Goal: Task Accomplishment & Management: Manage account settings

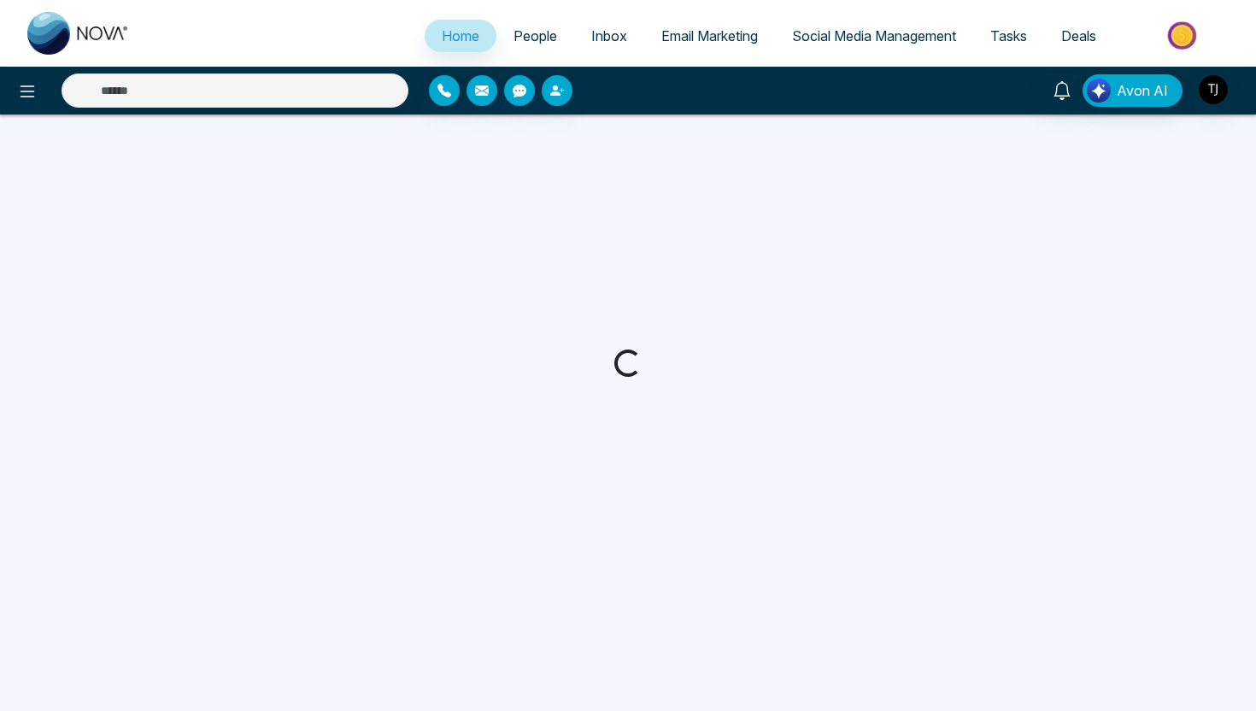
select select "*"
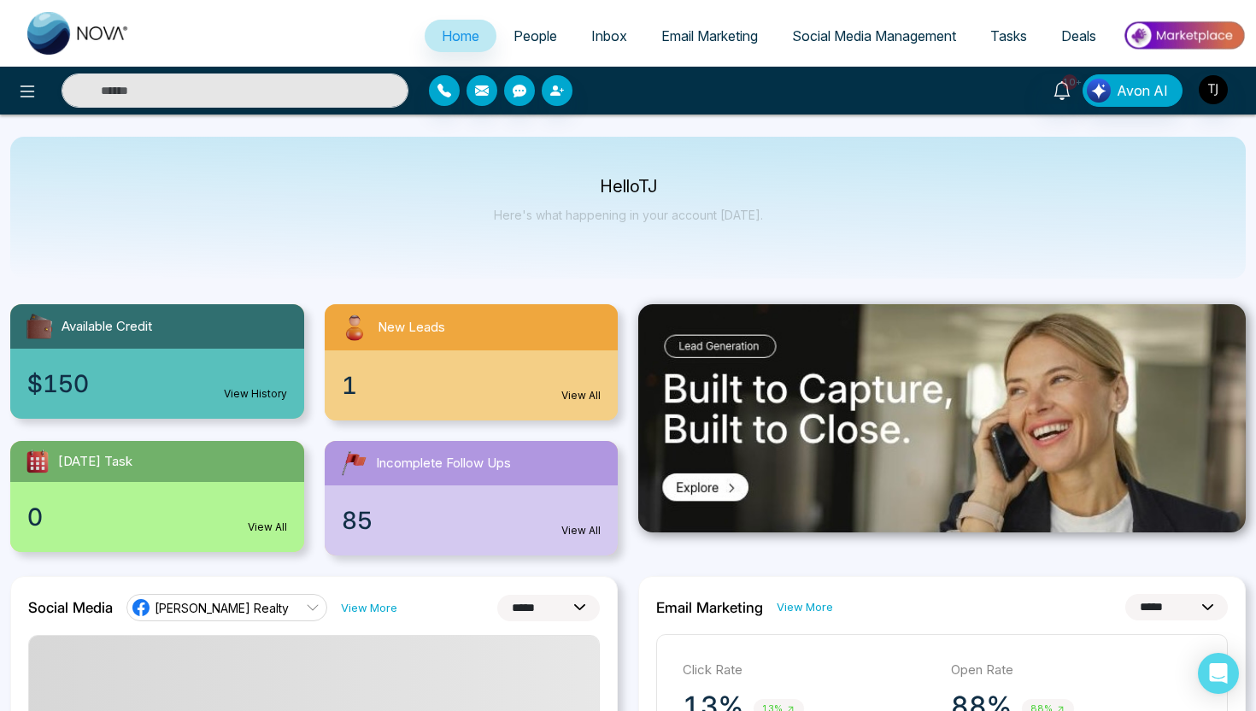
click at [526, 43] on span "People" at bounding box center [535, 35] width 44 height 17
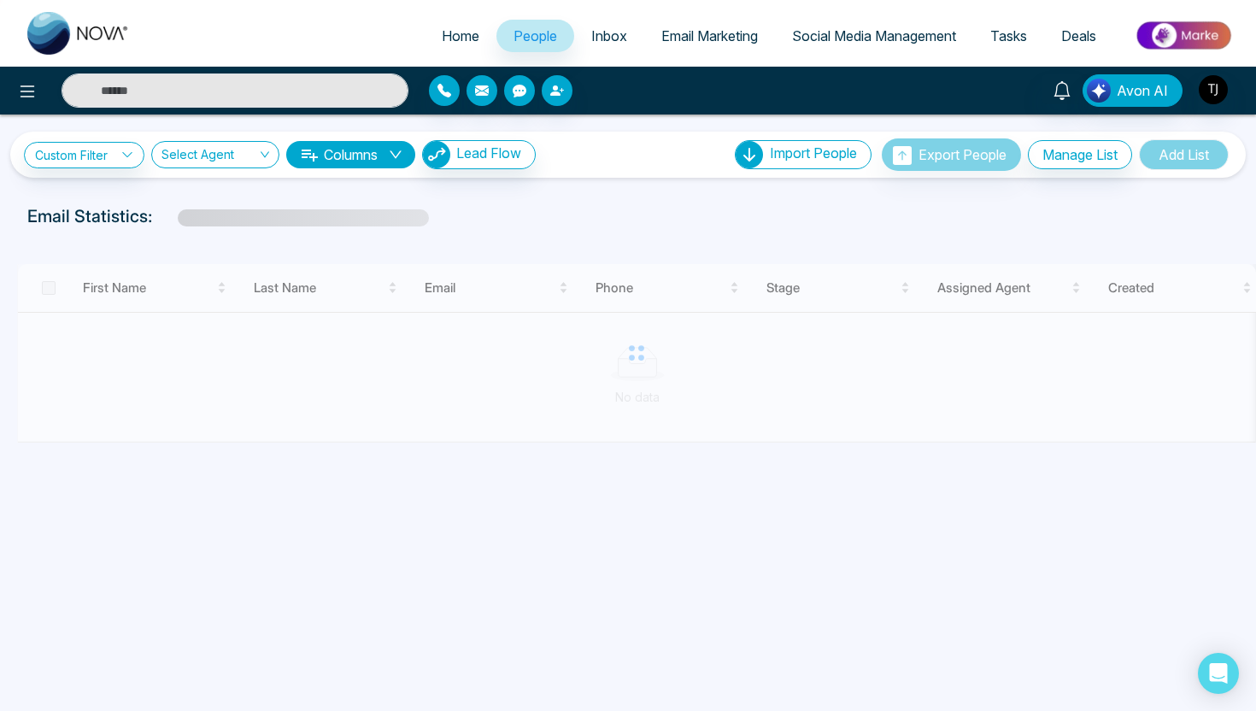
click at [270, 71] on div "Avon AI" at bounding box center [628, 91] width 1256 height 48
click at [257, 85] on input "text" at bounding box center [235, 90] width 347 height 34
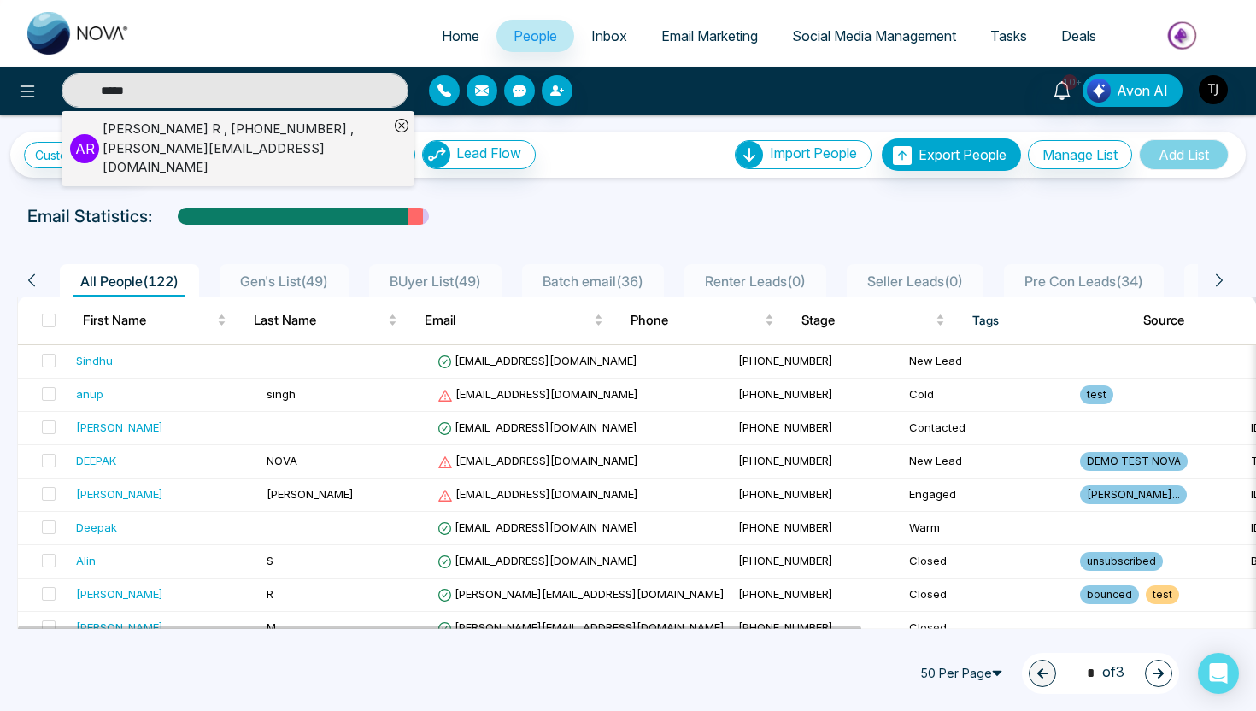
type input "*****"
click at [182, 149] on div "Aaron R , +16474665851 , arunansh@mmnovatech.com" at bounding box center [246, 149] width 286 height 58
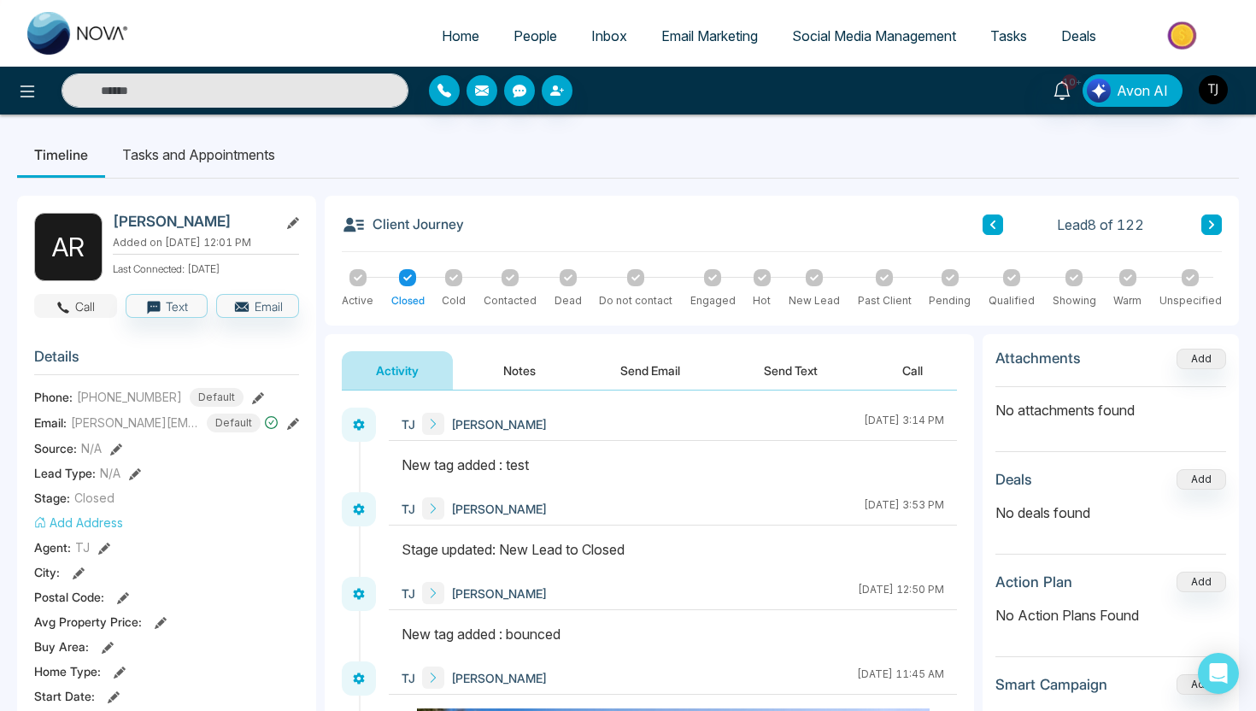
click at [93, 302] on button "Call" at bounding box center [75, 306] width 83 height 24
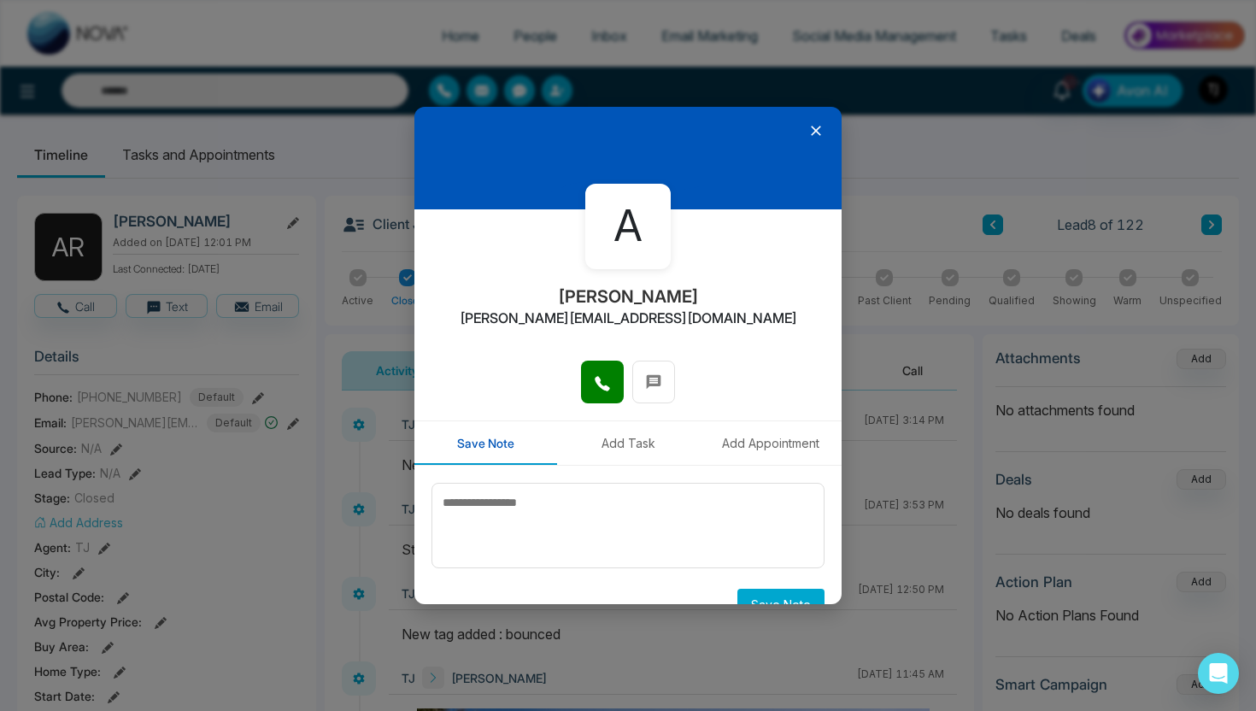
click at [639, 444] on button "Add Task" at bounding box center [628, 443] width 143 height 44
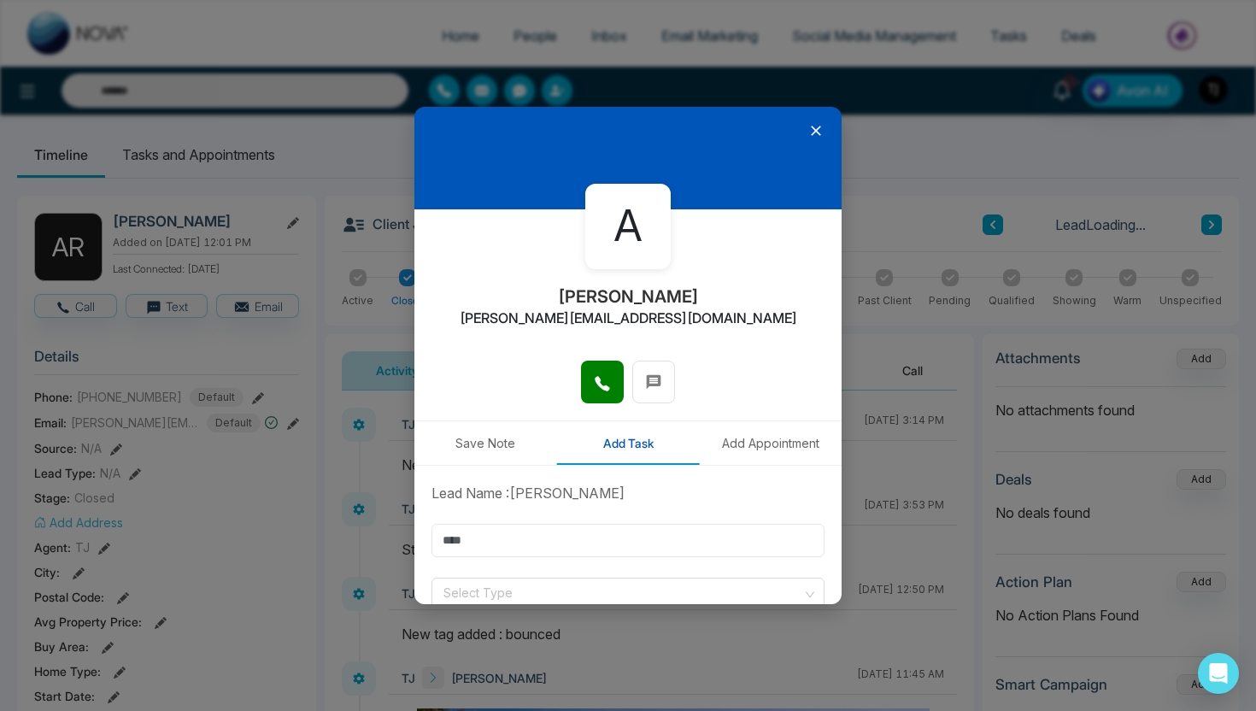
click at [543, 550] on input "text" at bounding box center [627, 540] width 393 height 33
type input "******"
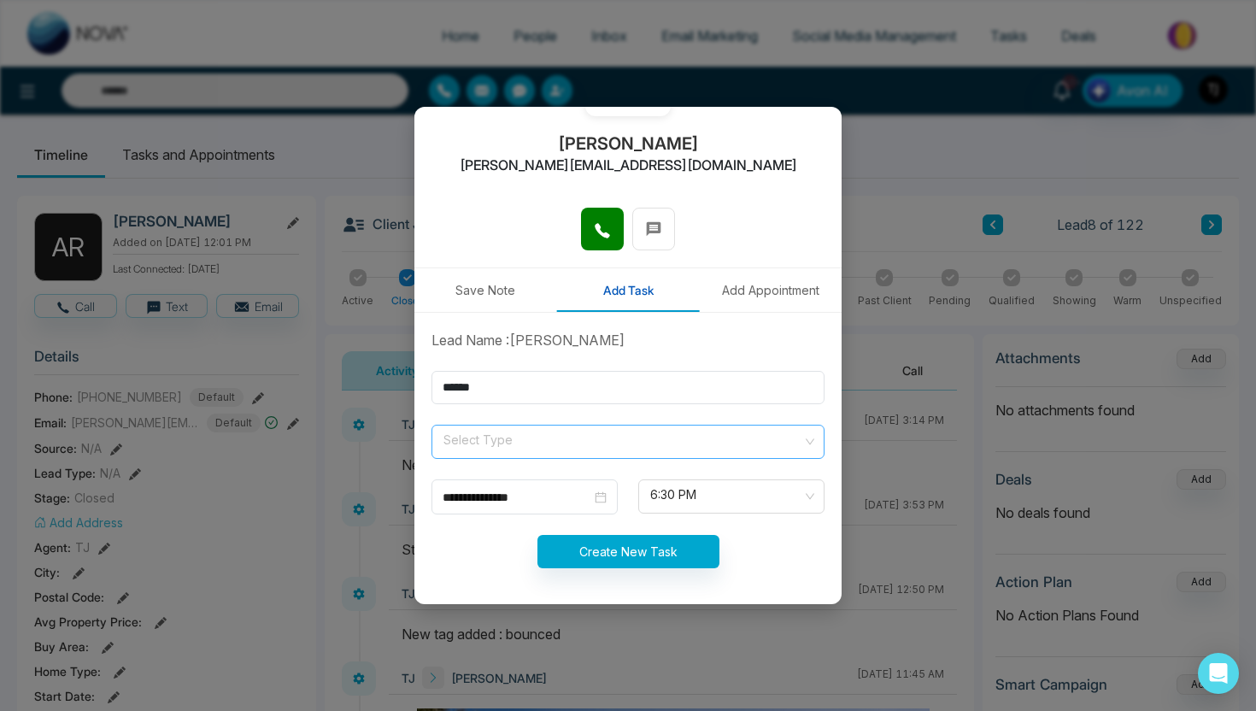
click at [546, 445] on input "search" at bounding box center [622, 438] width 361 height 26
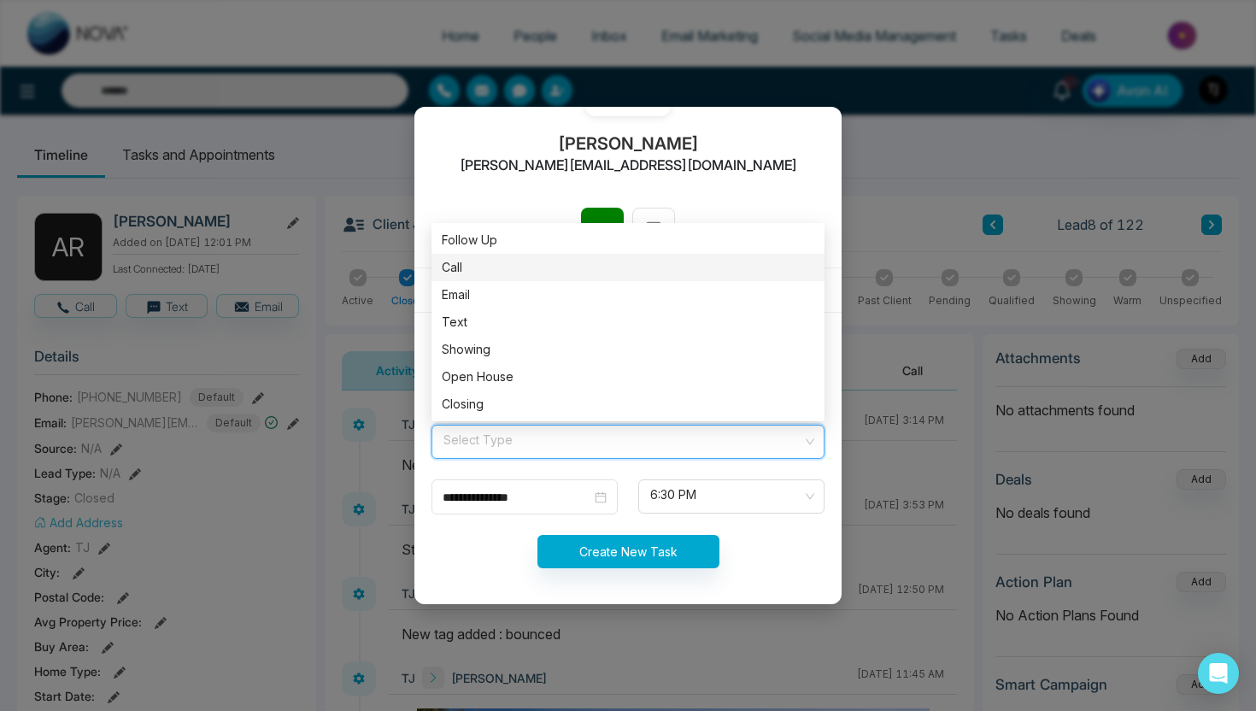
click at [574, 265] on div "Call" at bounding box center [628, 267] width 373 height 19
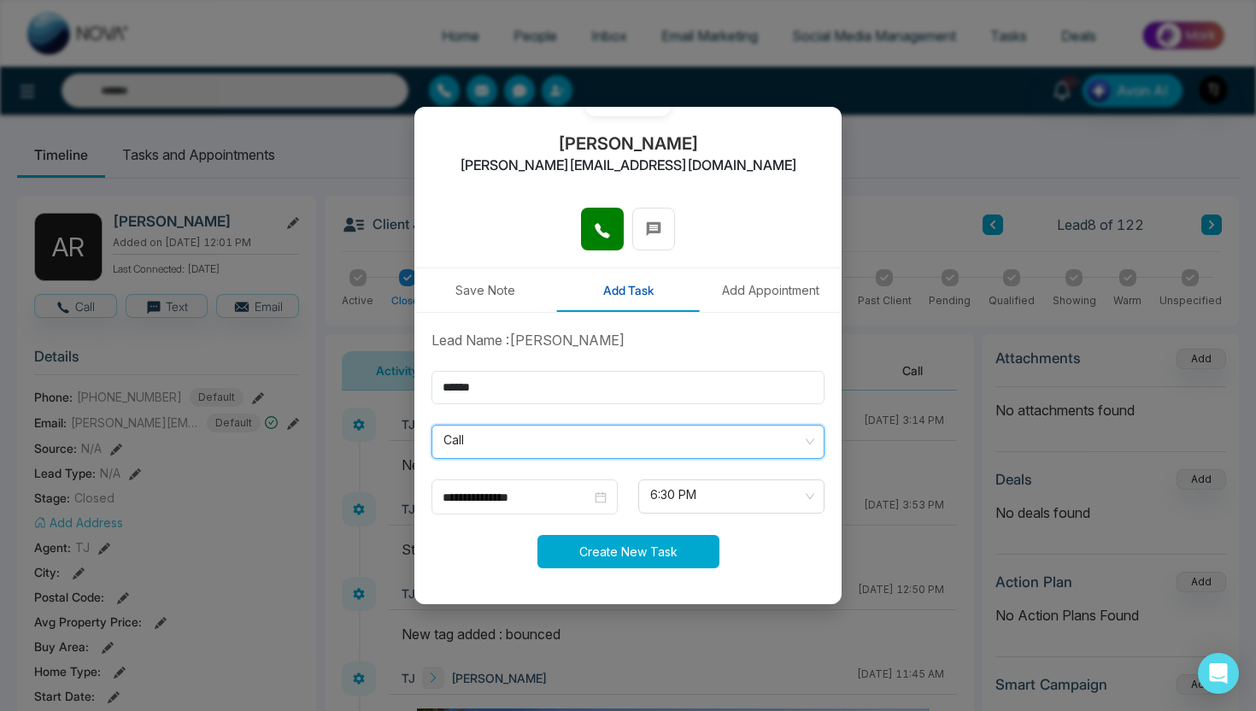
click at [621, 548] on button "Create New Task" at bounding box center [628, 551] width 182 height 33
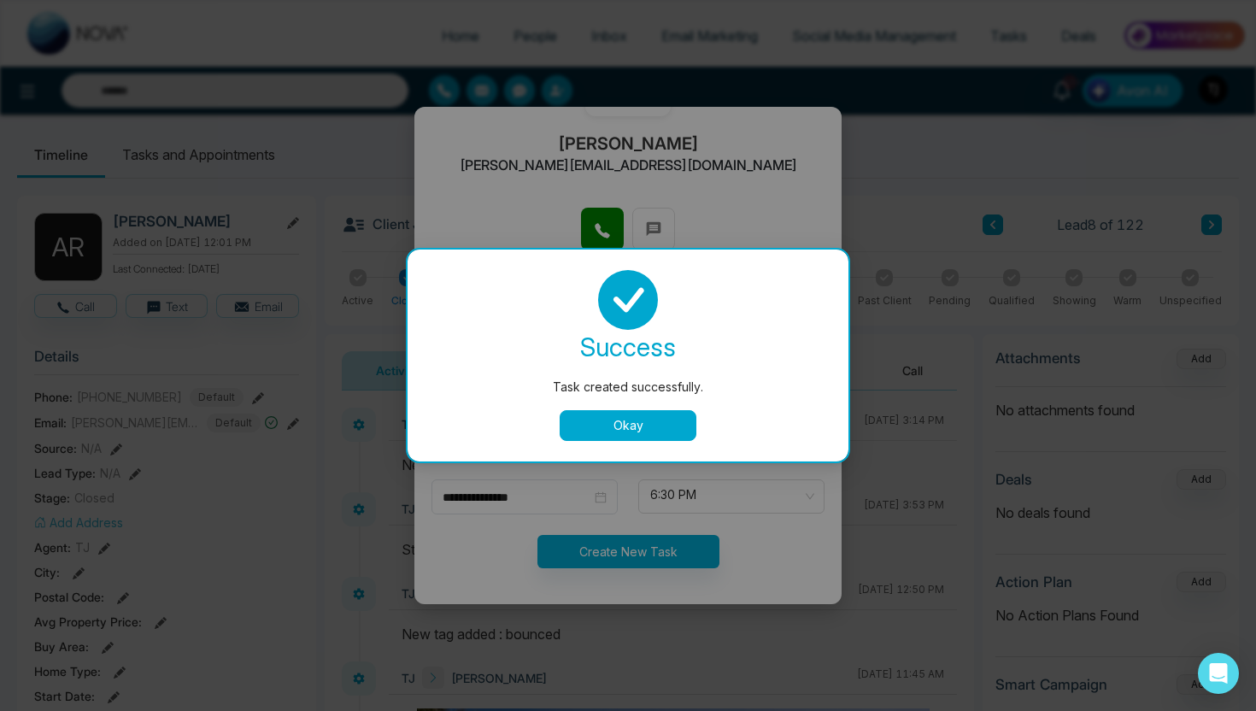
click at [661, 425] on button "Okay" at bounding box center [628, 425] width 137 height 31
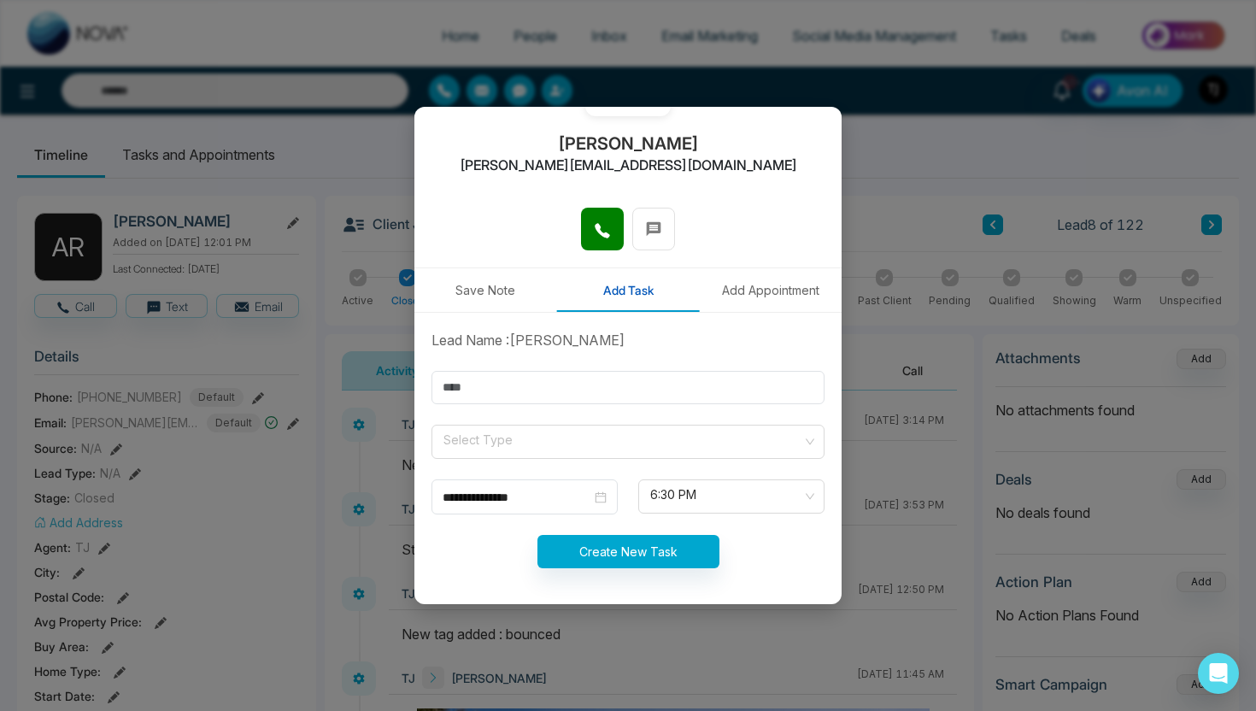
scroll to position [0, 0]
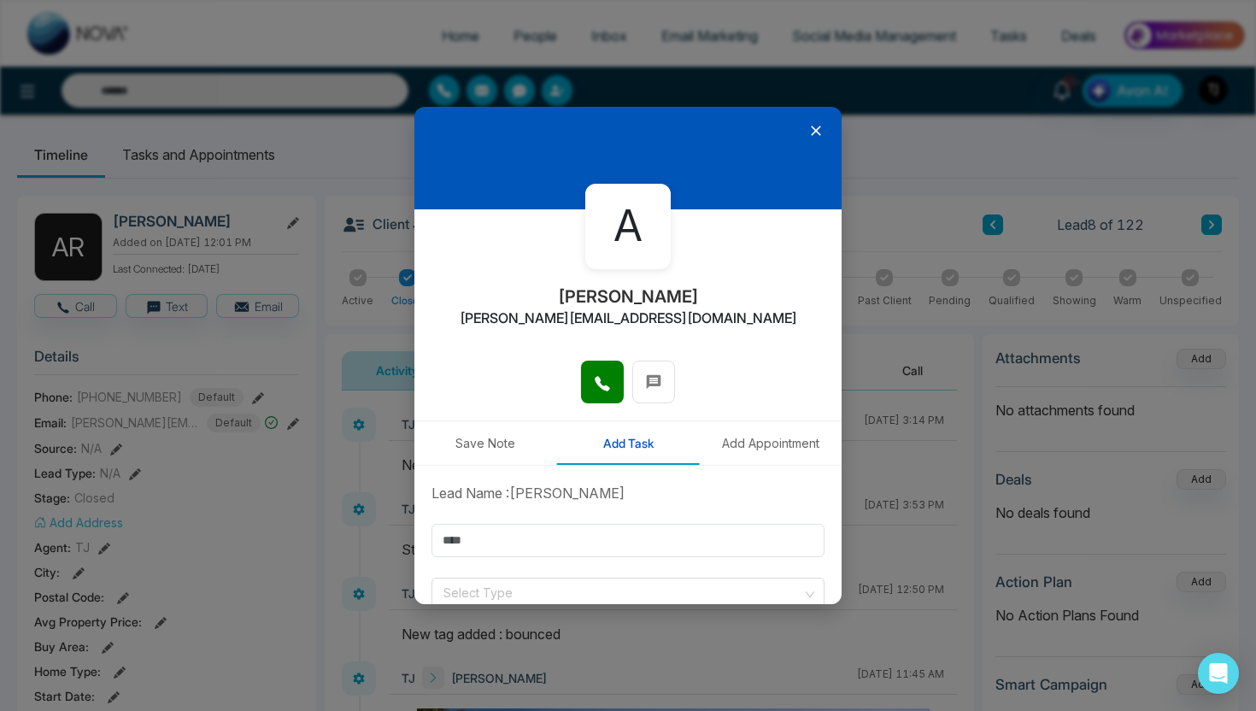
click at [819, 125] on icon at bounding box center [815, 130] width 17 height 17
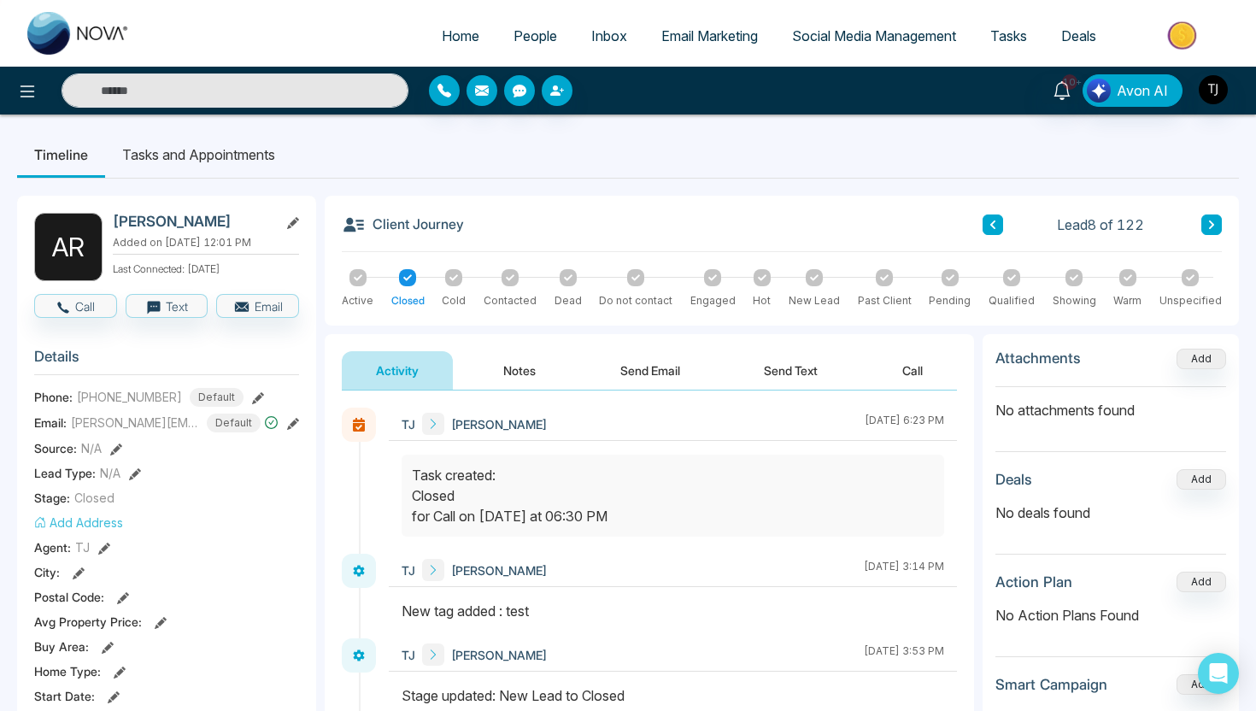
click at [150, 158] on li "Tasks and Appointments" at bounding box center [198, 155] width 187 height 46
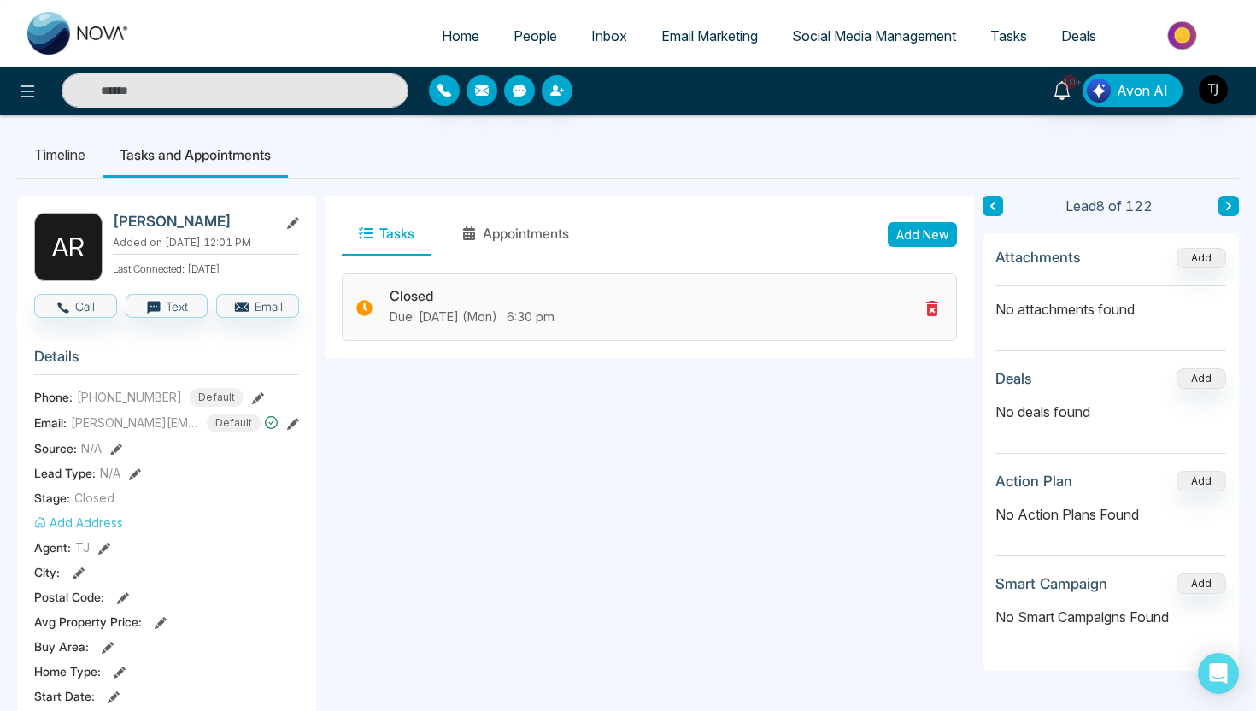
click at [587, 308] on p "Due: Aug-18-2025 (Mon) : 6:30 pm" at bounding box center [654, 317] width 529 height 19
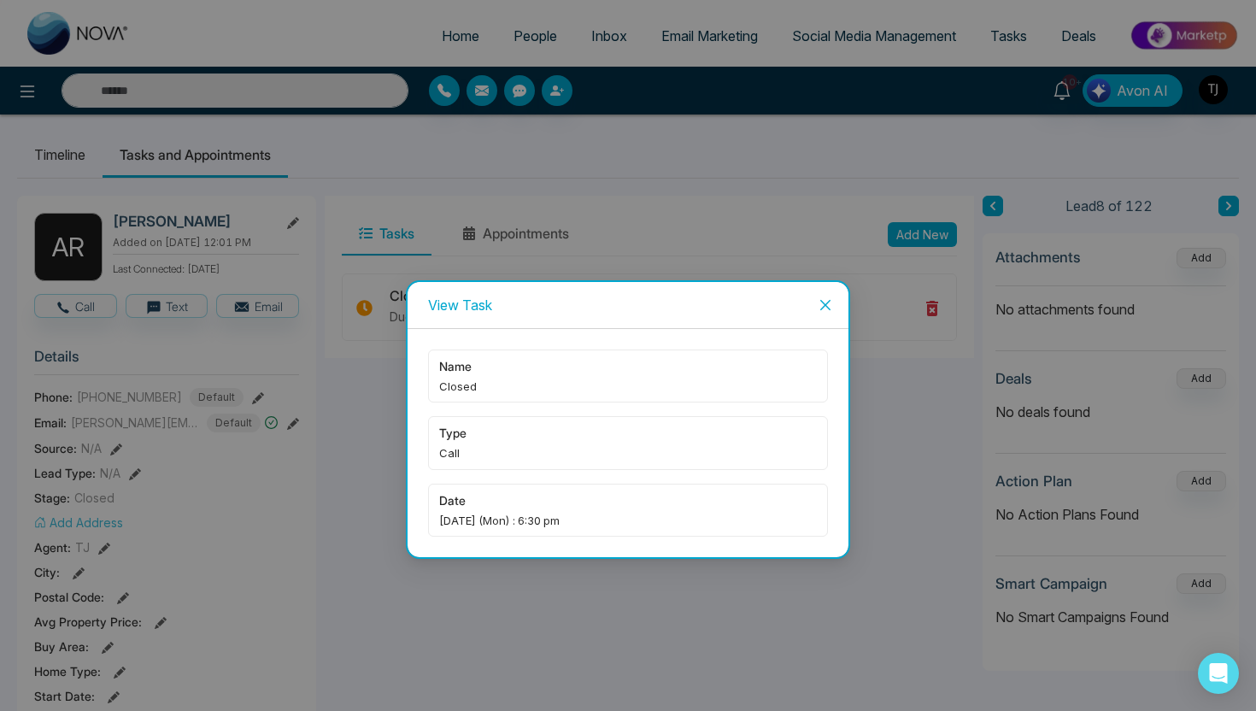
click at [815, 303] on span "Close" at bounding box center [825, 305] width 46 height 46
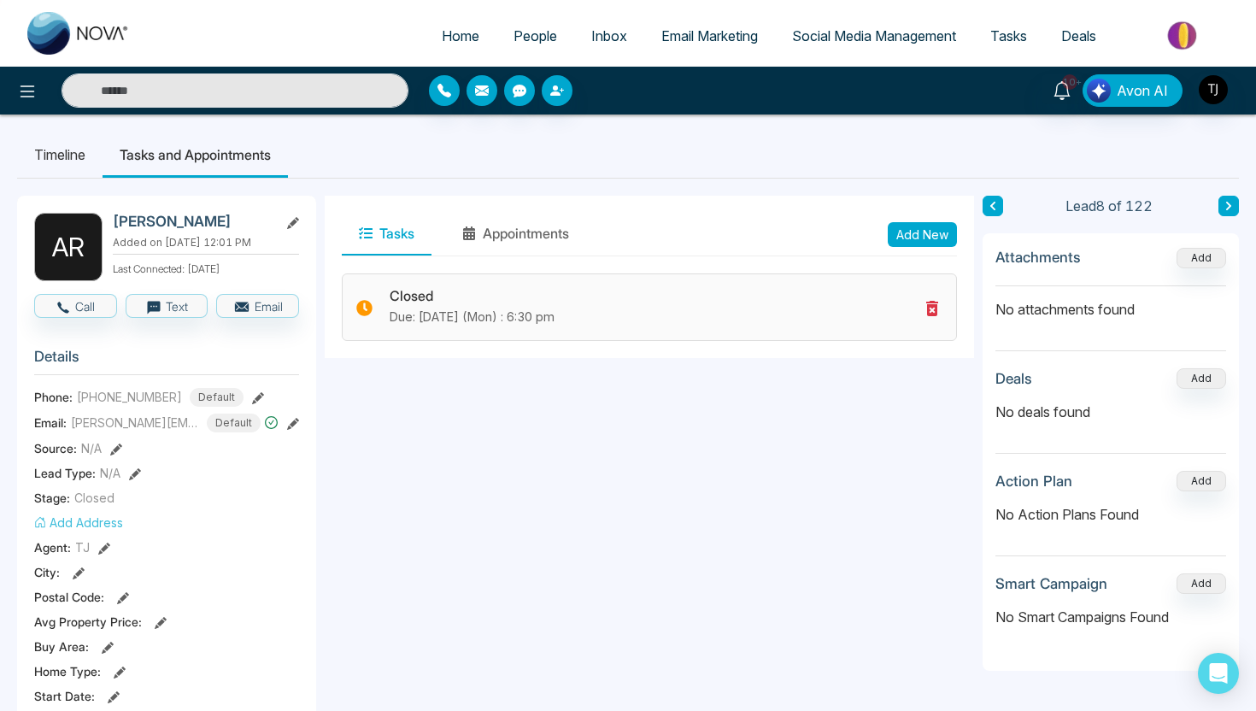
click at [659, 307] on div "Closed Due: Aug-18-2025 (Mon) : 6:30 pm" at bounding box center [654, 307] width 529 height 38
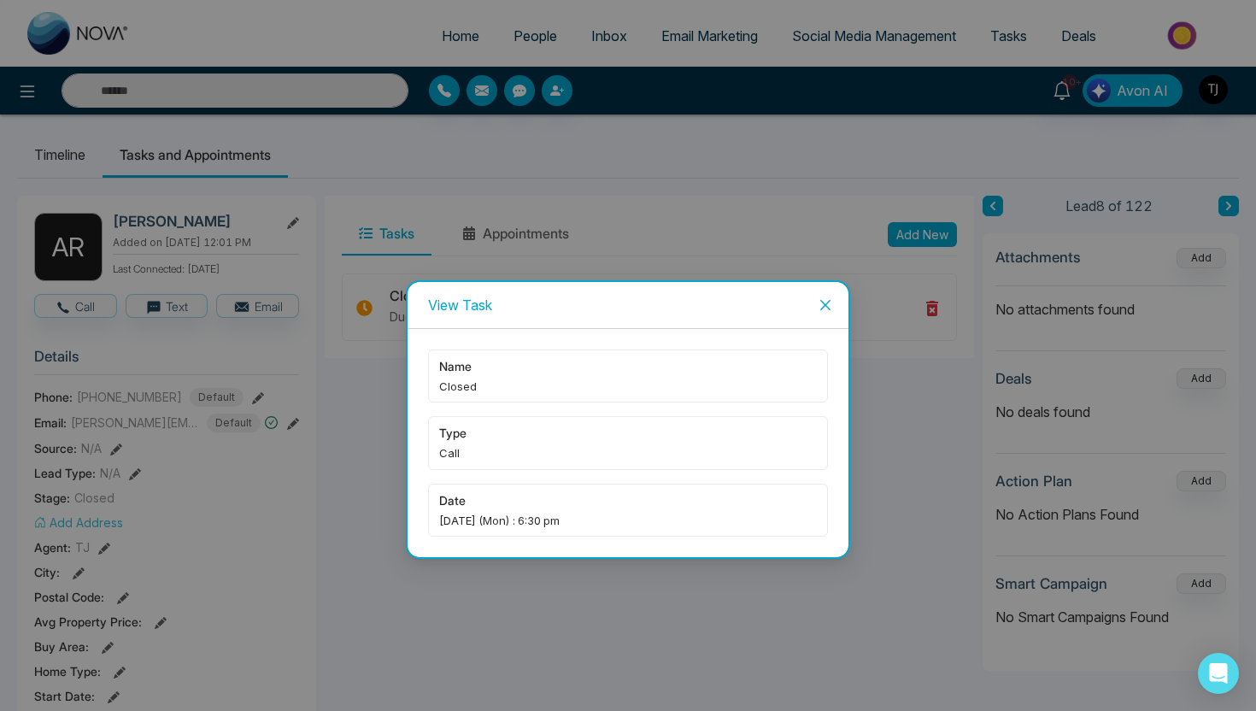
click at [821, 298] on icon "close" at bounding box center [826, 305] width 14 height 14
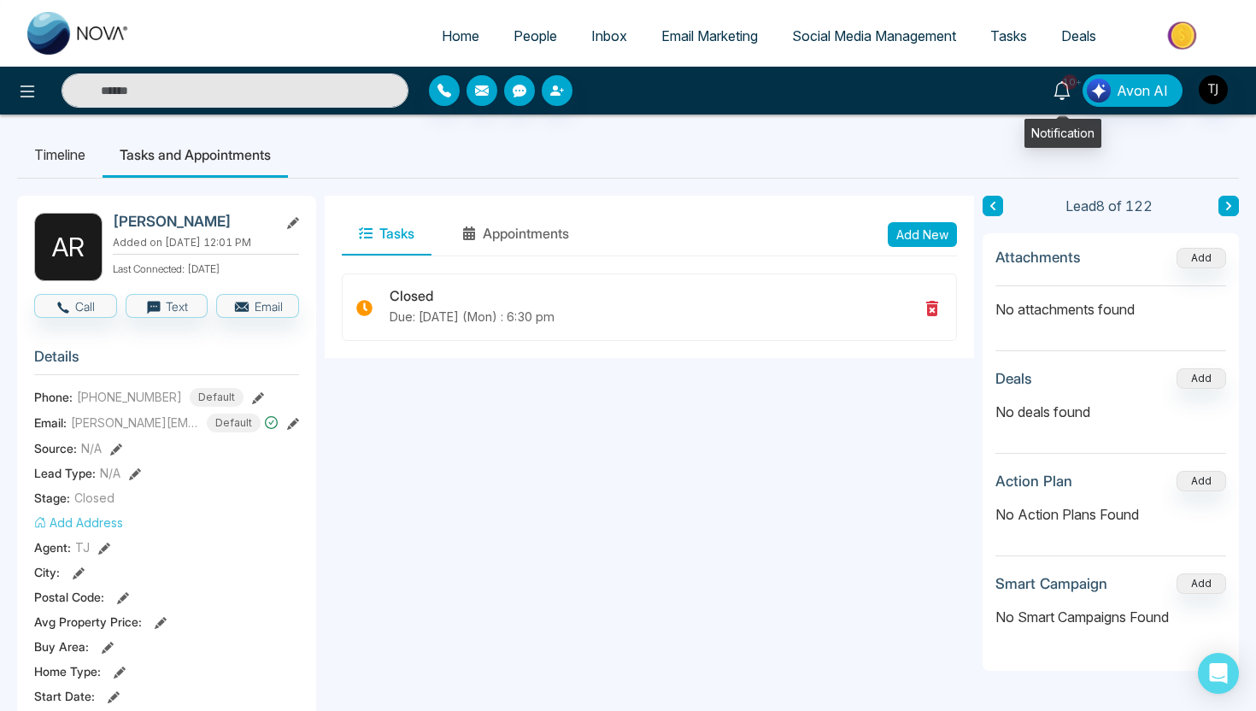
click at [1059, 100] on link "10+" at bounding box center [1062, 89] width 41 height 30
click at [376, 296] on div "Closed Due: Aug-18-2025 (Mon) : 6:30 pm" at bounding box center [649, 306] width 615 height 67
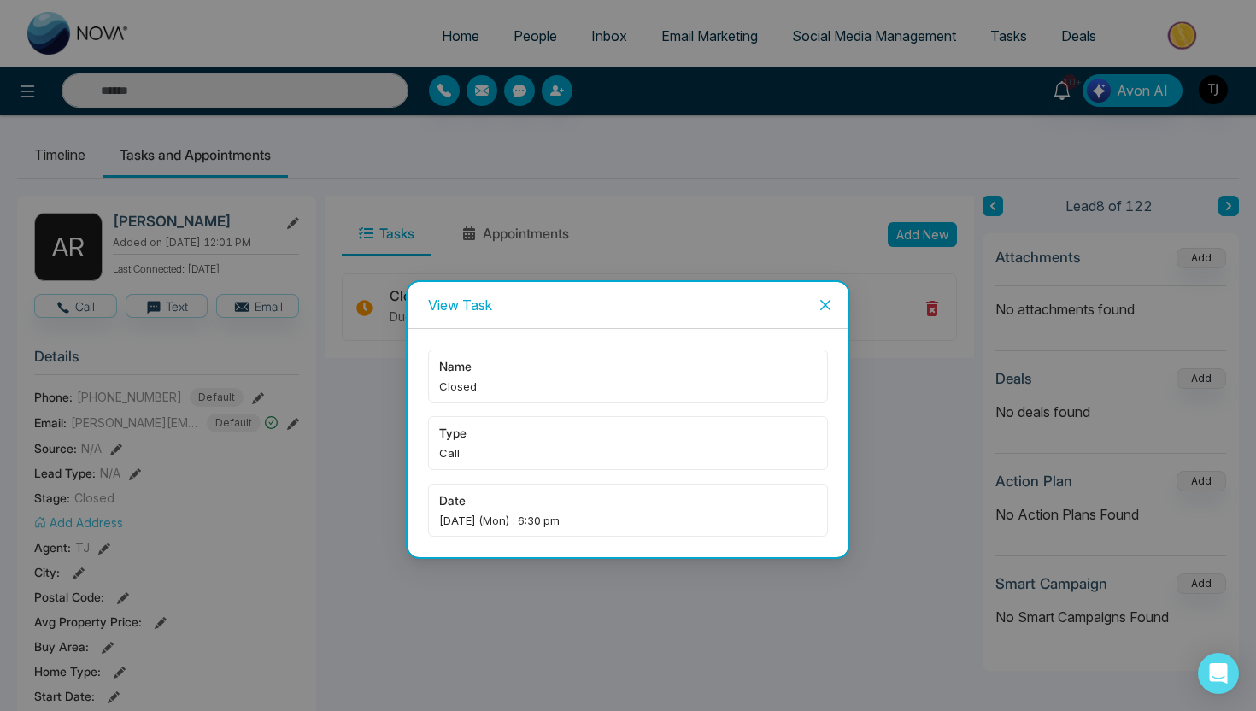
click at [824, 301] on icon "close" at bounding box center [826, 305] width 14 height 14
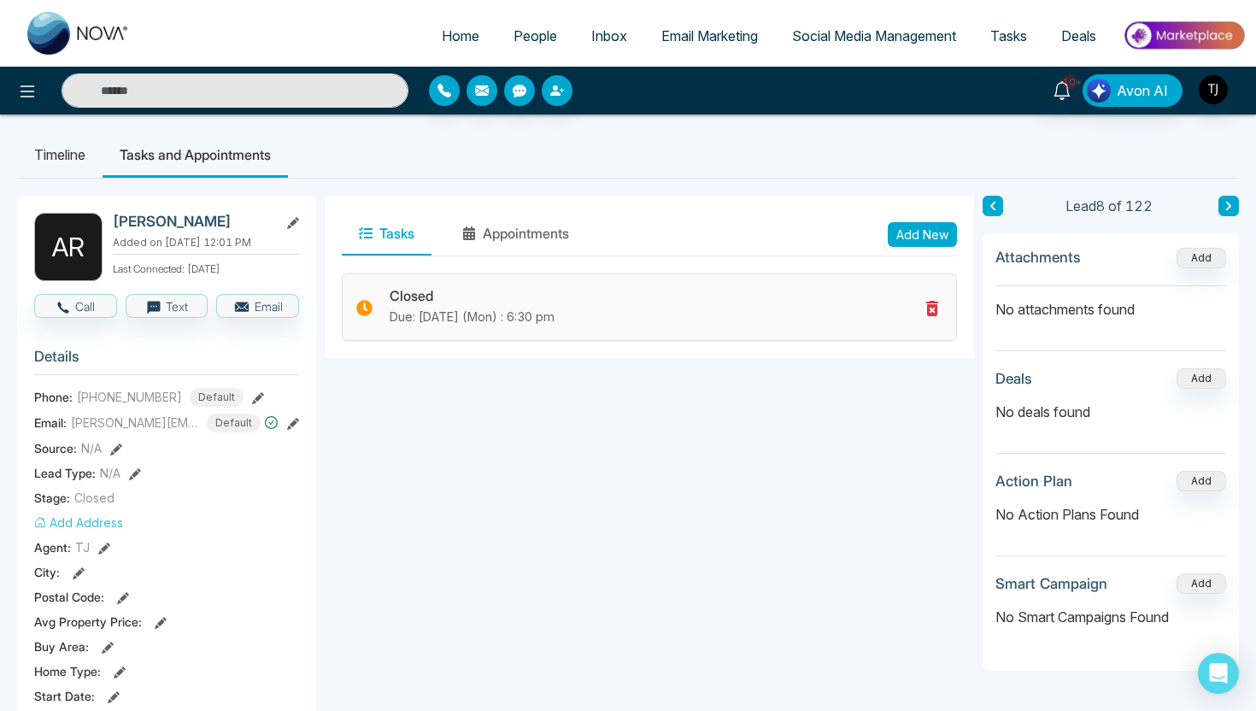
click at [361, 306] on icon at bounding box center [364, 309] width 16 height 16
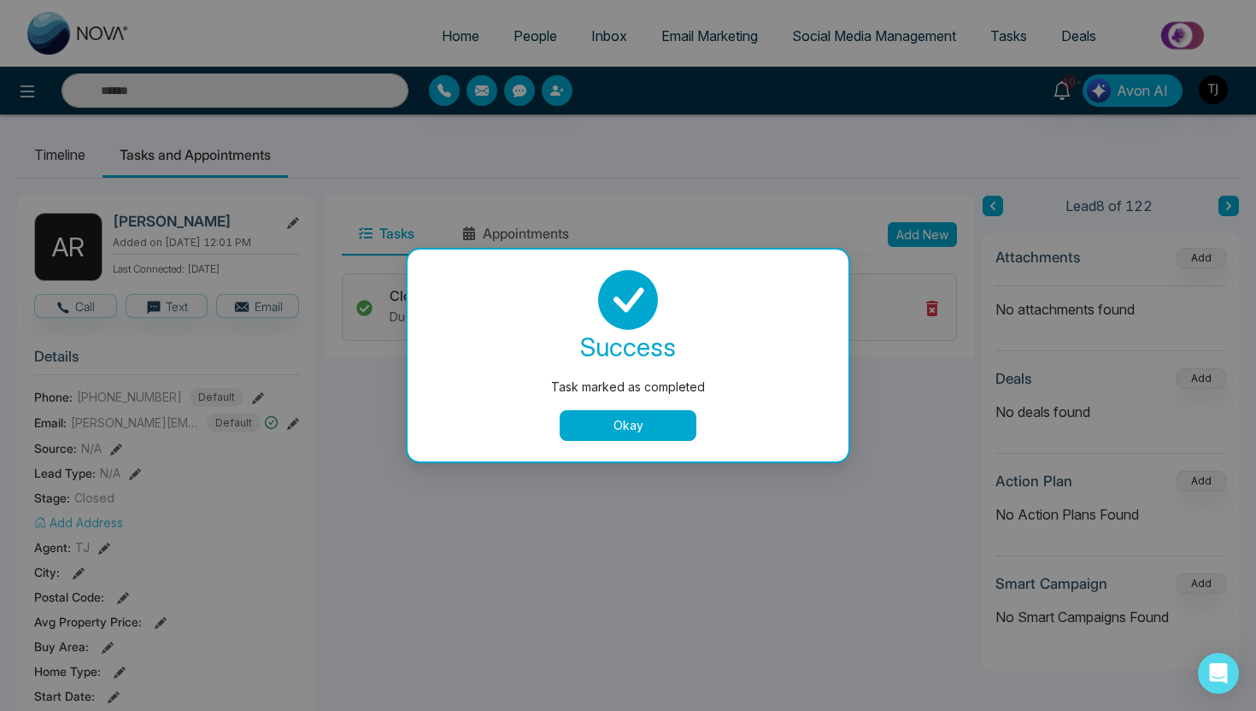
click at [624, 444] on div "success Task marked as completed Okay" at bounding box center [628, 355] width 441 height 212
click at [635, 428] on button "Okay" at bounding box center [628, 425] width 137 height 31
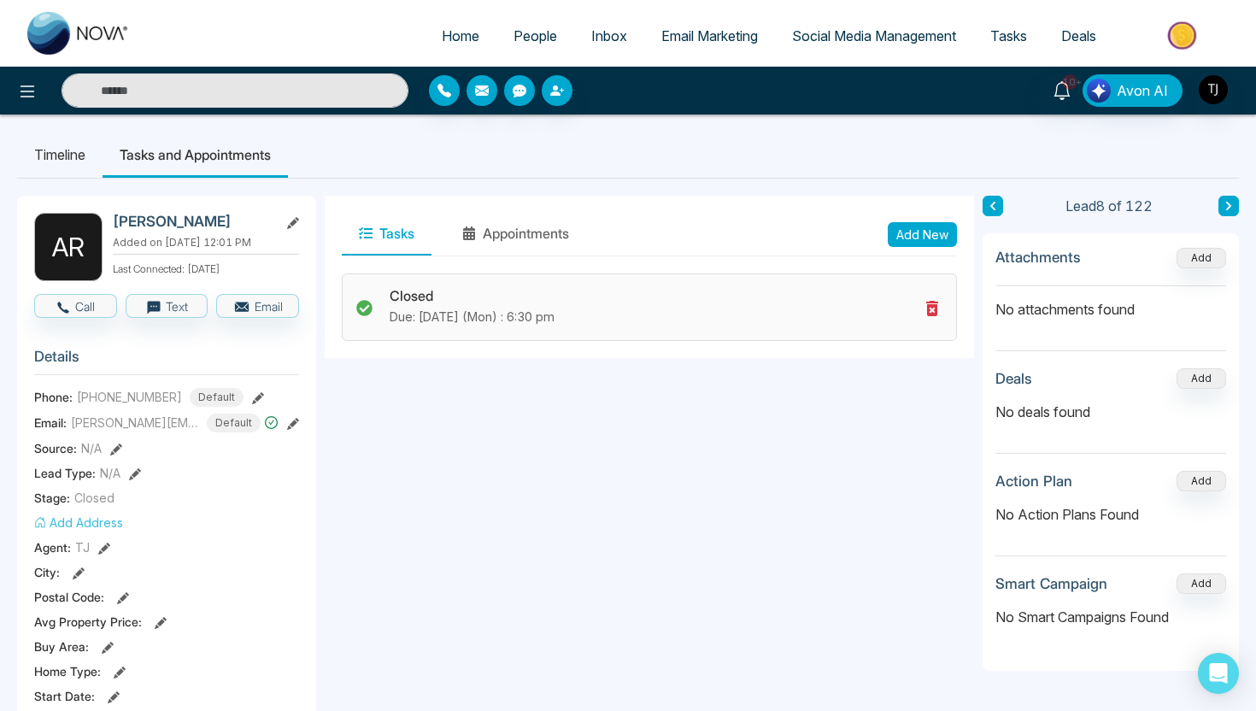
click at [467, 38] on span "Home" at bounding box center [461, 35] width 38 height 17
select select "*"
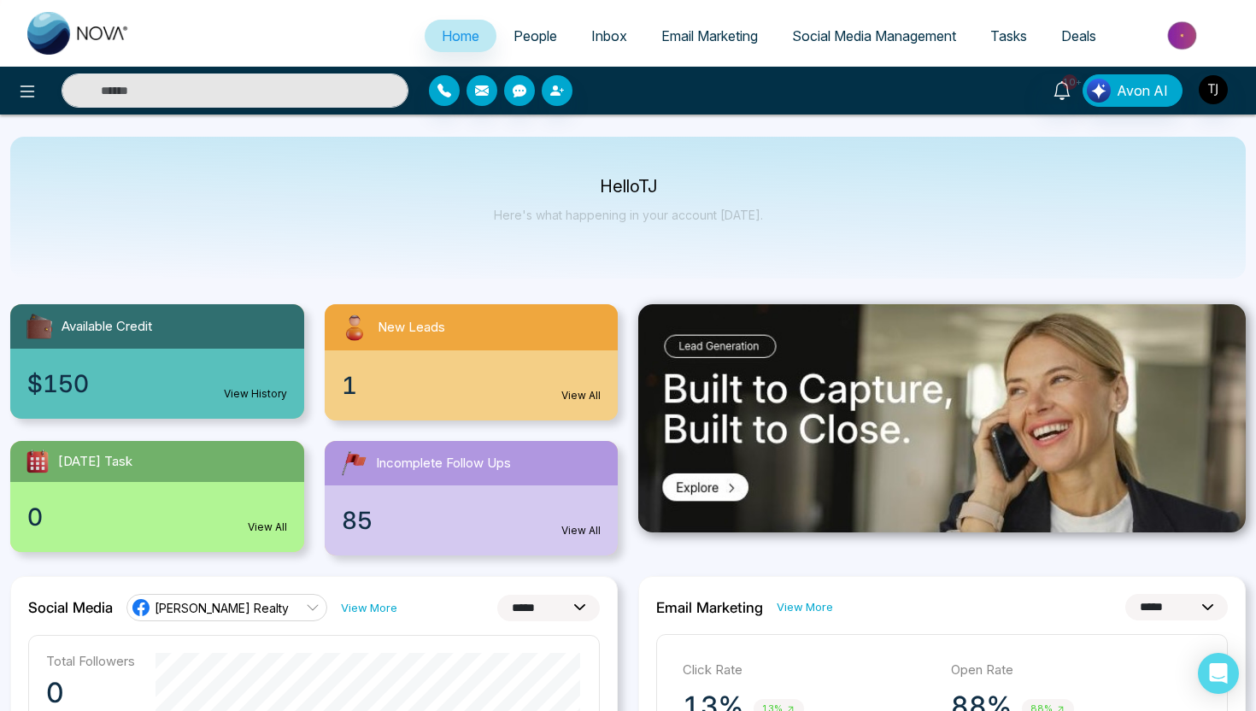
click at [244, 495] on div "0 View All" at bounding box center [157, 517] width 294 height 70
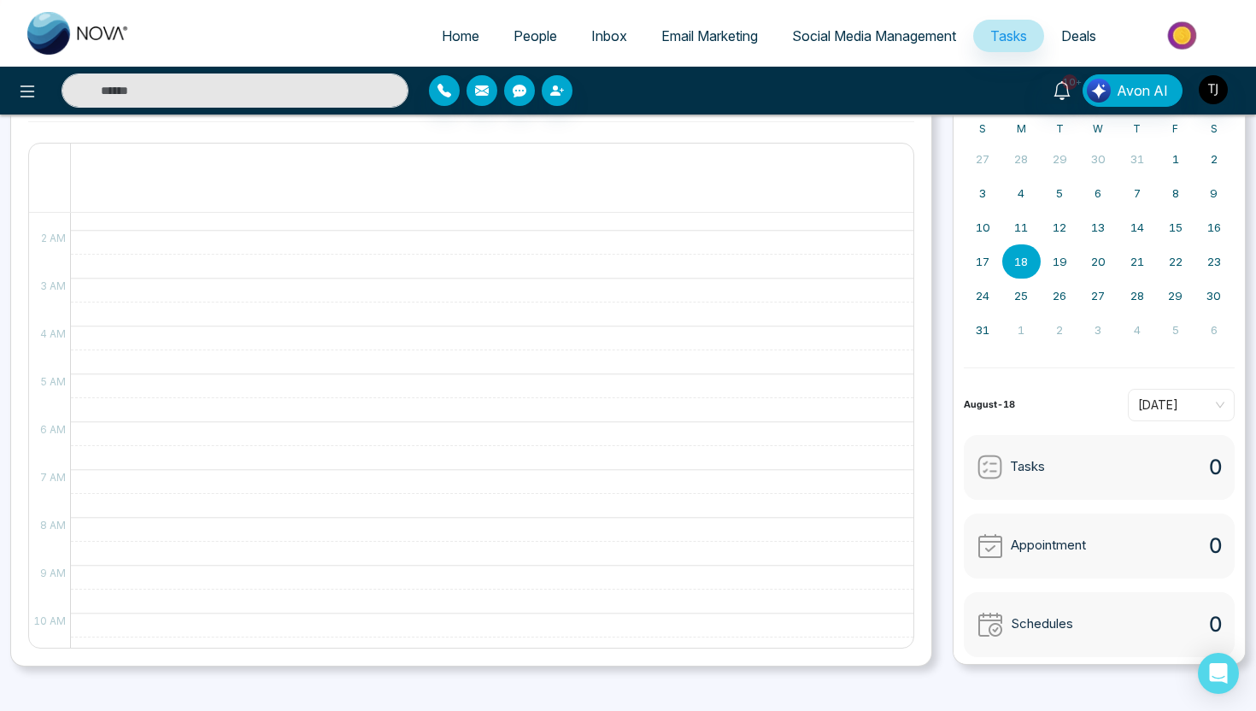
scroll to position [138, 0]
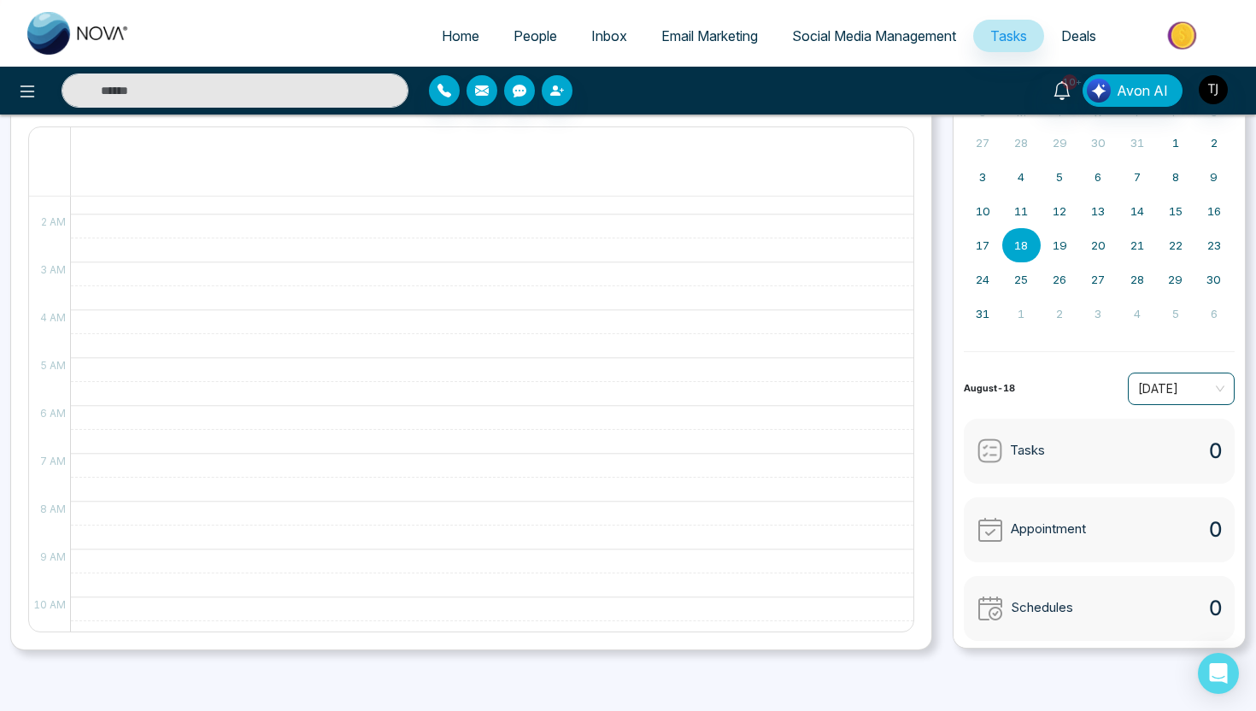
click at [1203, 376] on span "Today" at bounding box center [1181, 389] width 86 height 26
click at [996, 373] on div "August-18 Today" at bounding box center [1100, 389] width 272 height 32
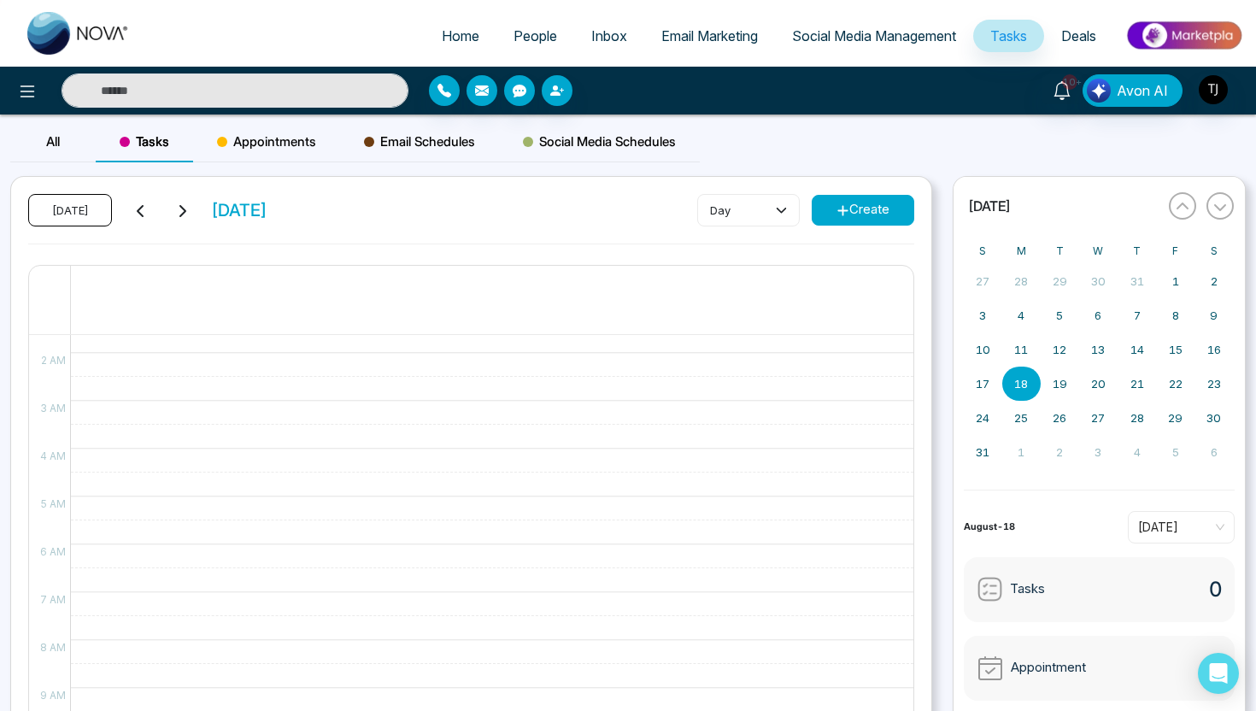
click at [68, 202] on button "Today" at bounding box center [70, 210] width 84 height 32
click at [783, 214] on icon at bounding box center [781, 209] width 11 height 11
click at [748, 299] on span "month" at bounding box center [747, 301] width 80 height 19
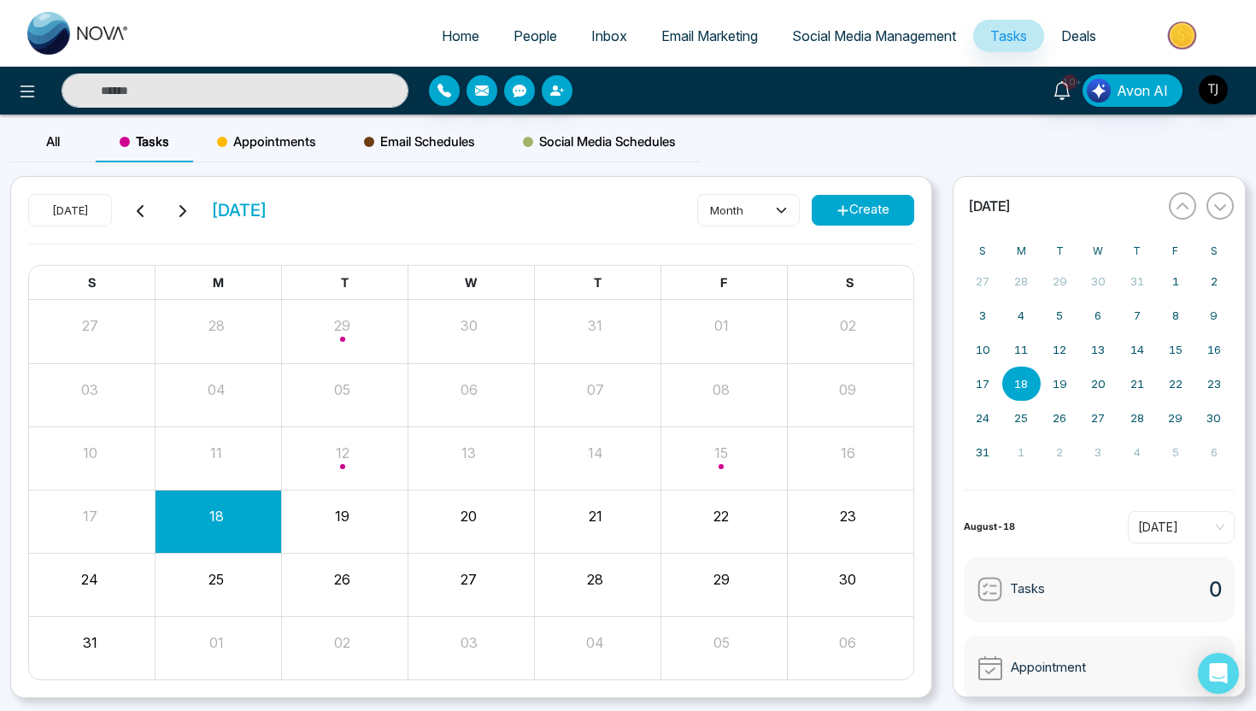
scroll to position [49, 0]
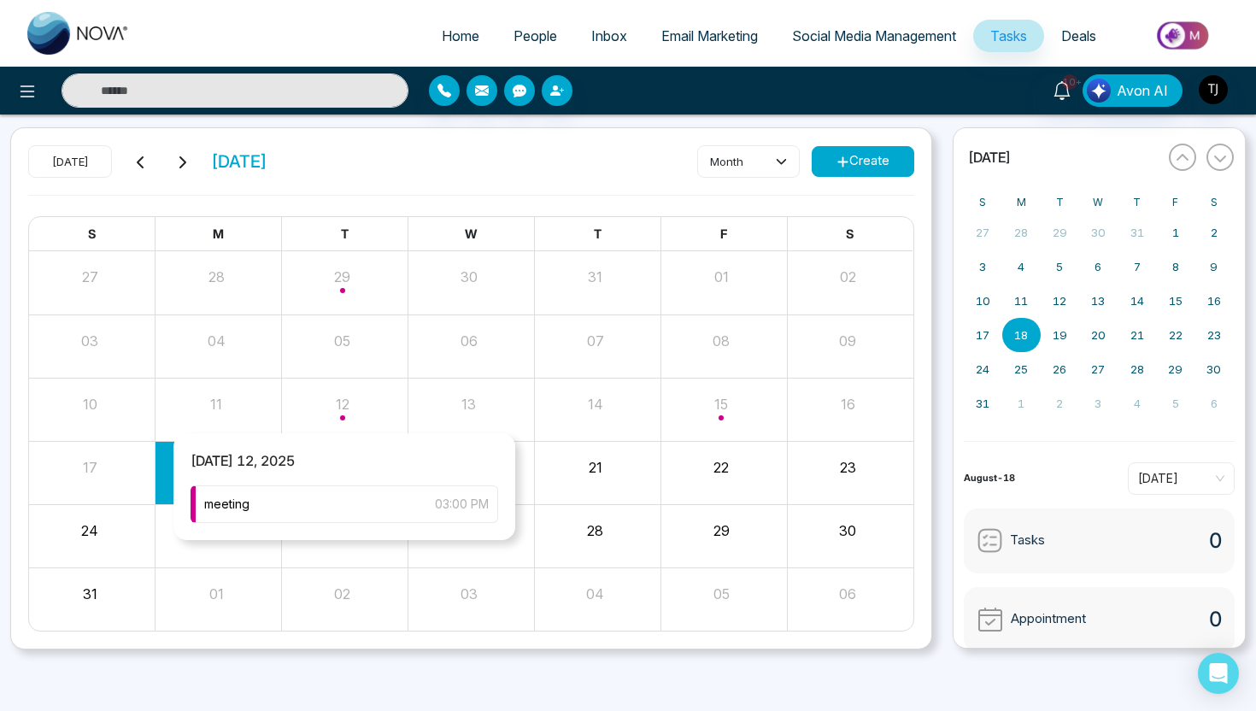
click at [338, 419] on div "Month View" at bounding box center [345, 409] width 126 height 41
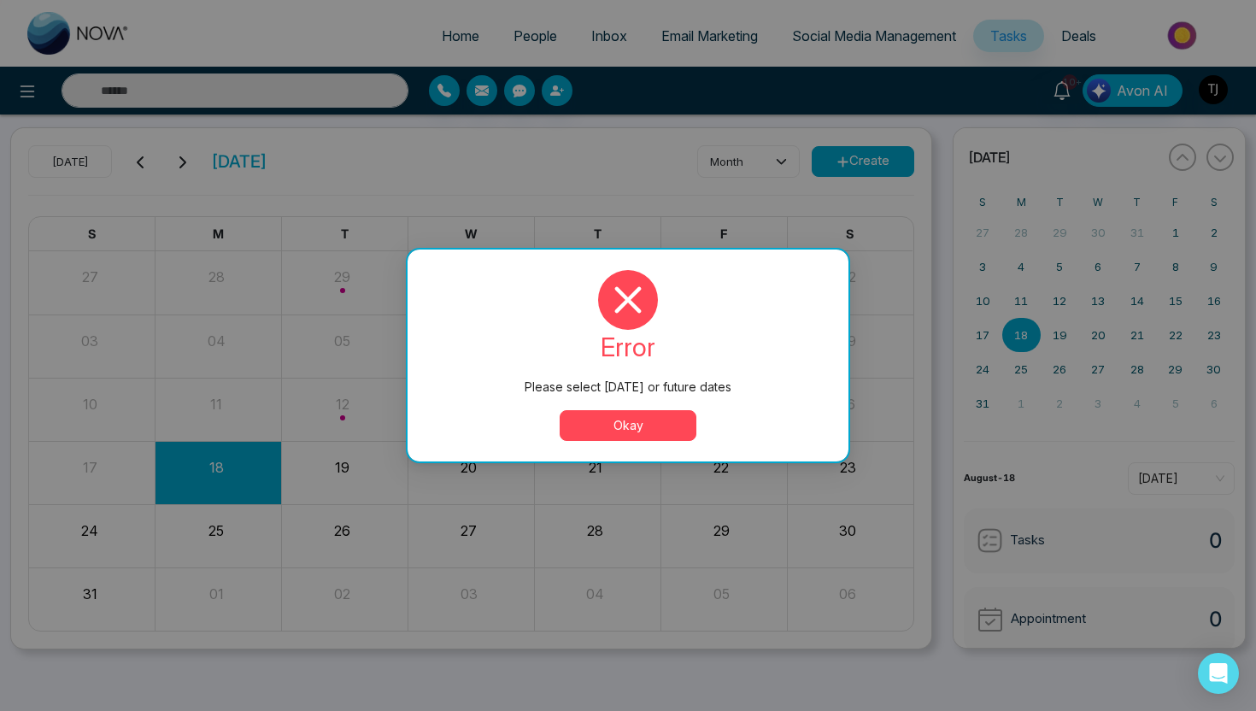
click at [668, 427] on button "Okay" at bounding box center [628, 425] width 137 height 31
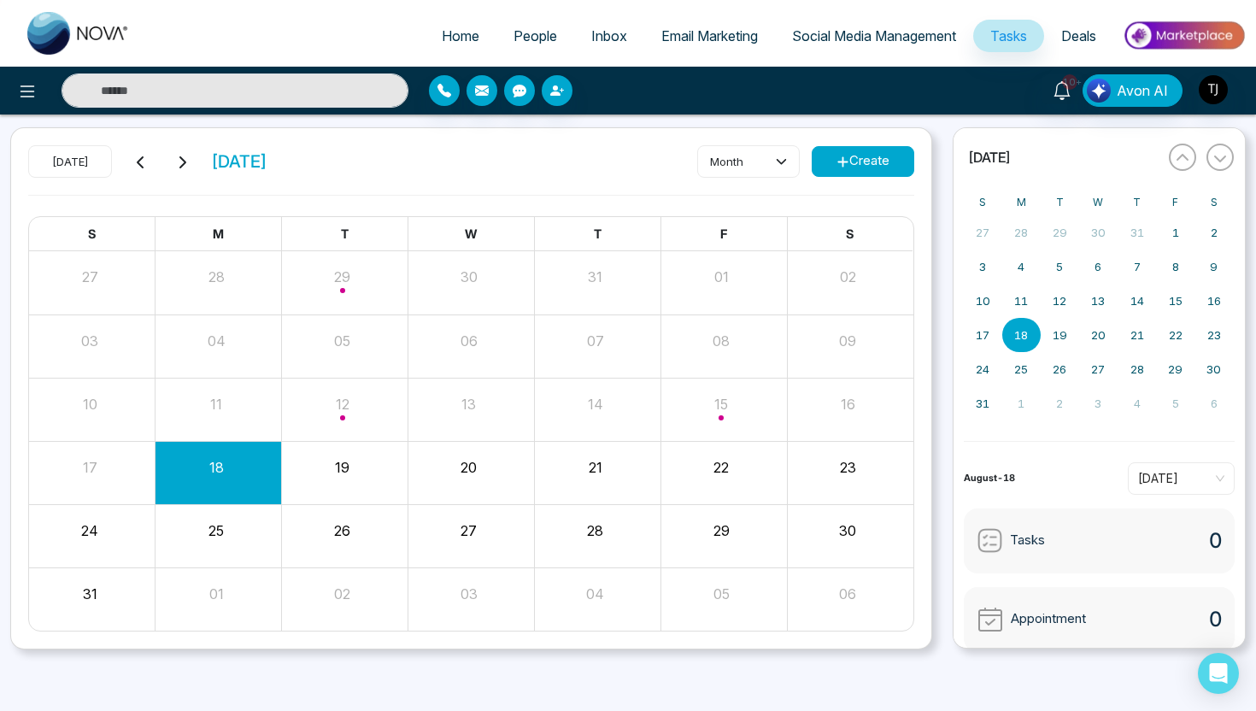
scroll to position [93, 0]
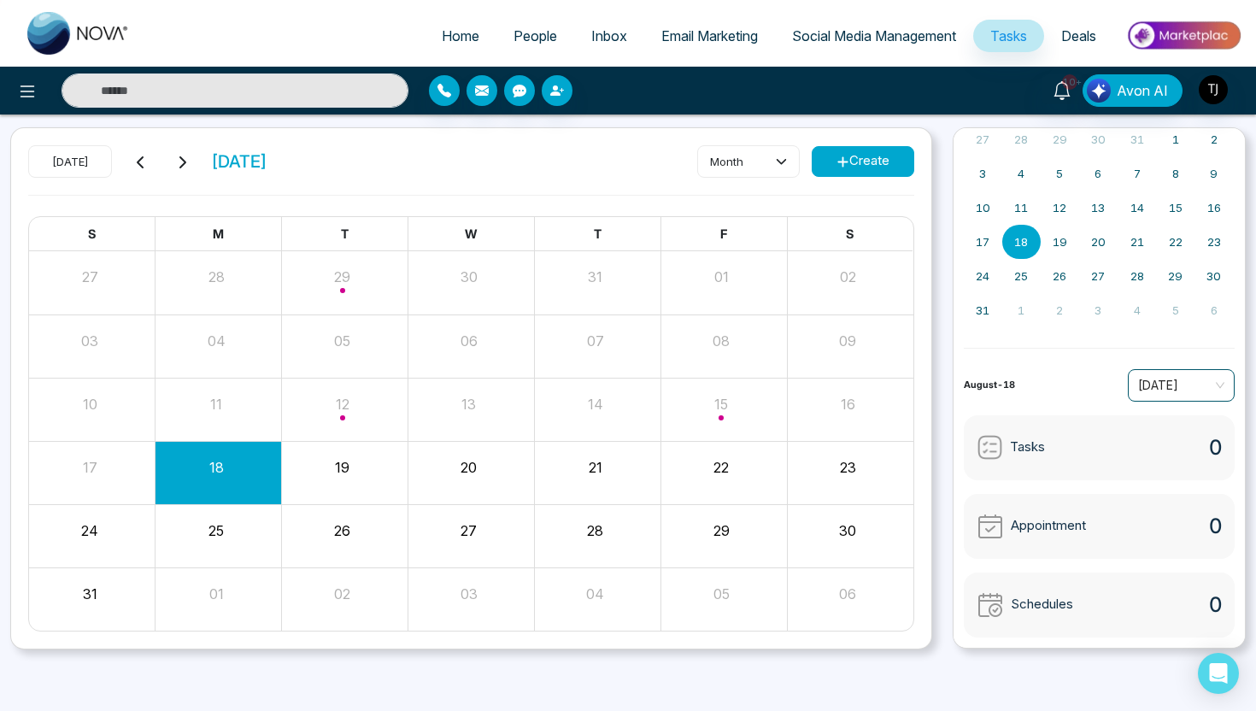
click at [1180, 390] on span "Today" at bounding box center [1181, 386] width 86 height 26
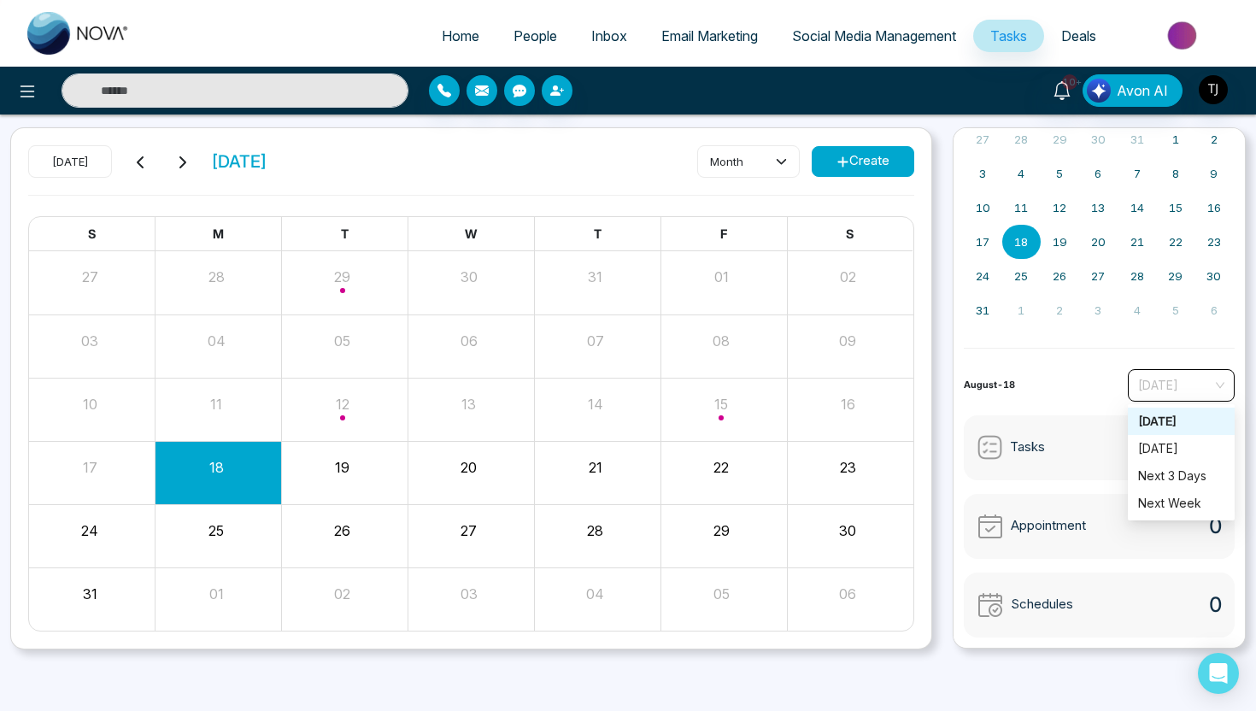
scroll to position [0, 0]
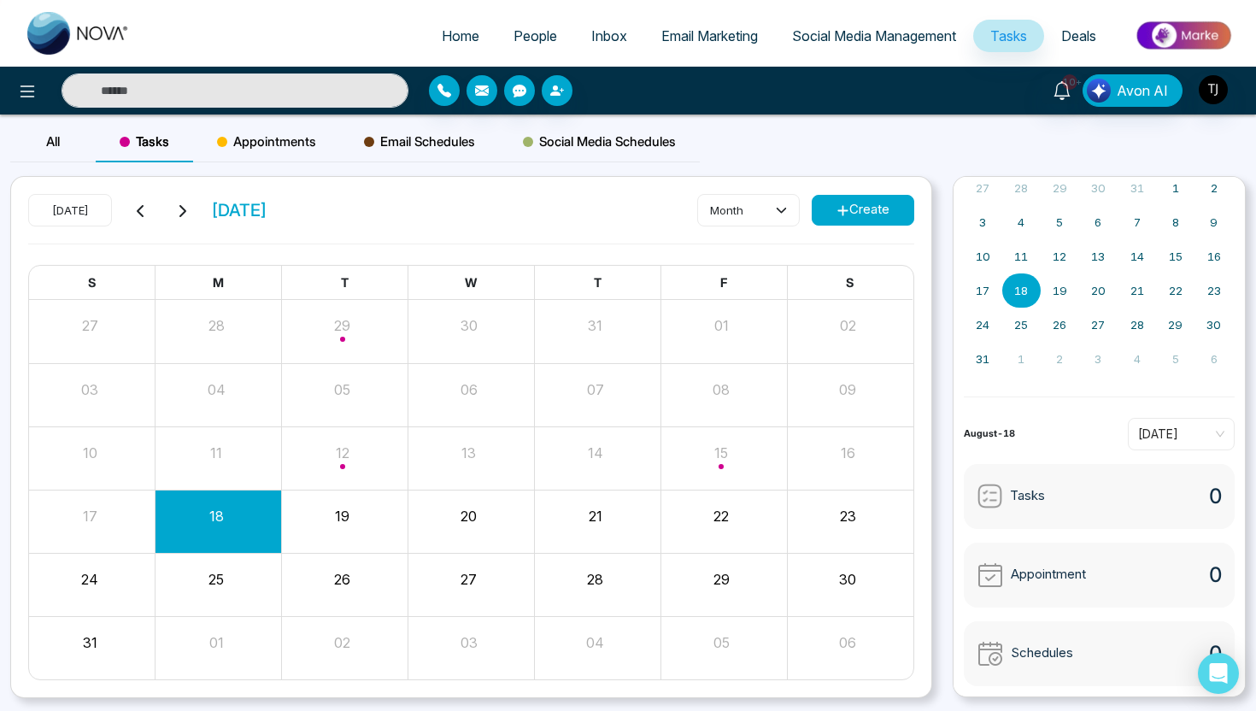
click at [426, 244] on div at bounding box center [471, 244] width 886 height 1
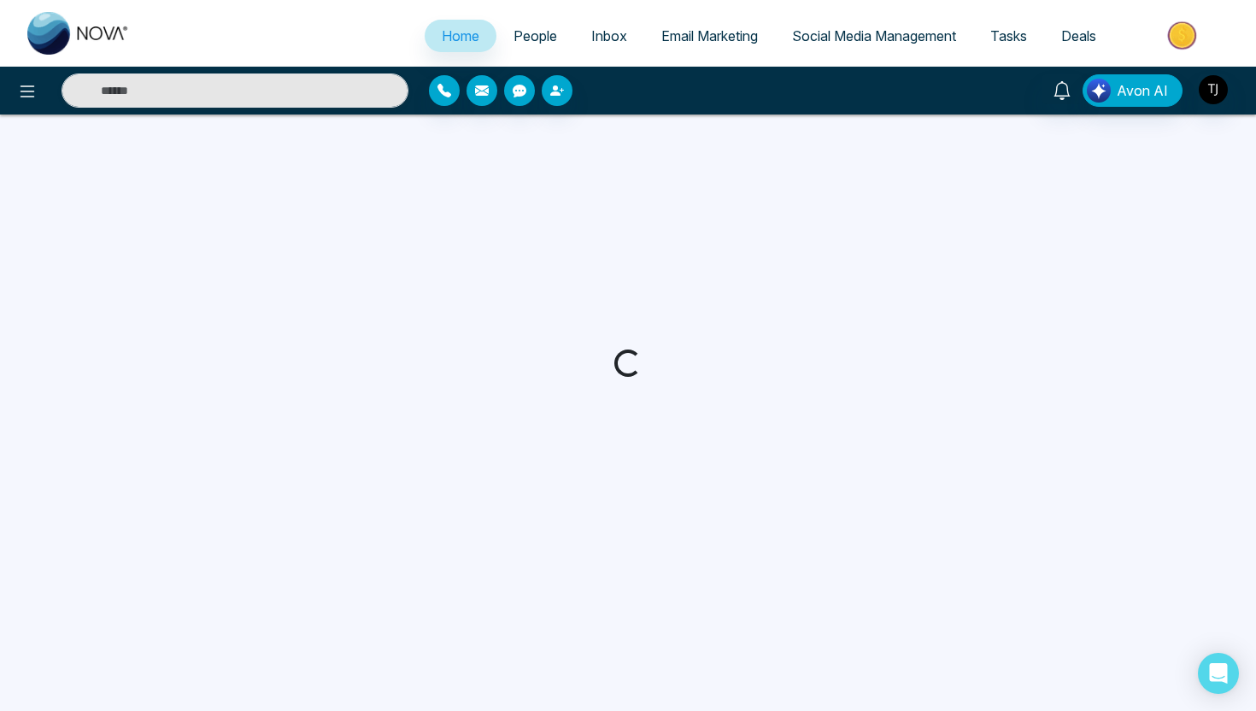
select select "*"
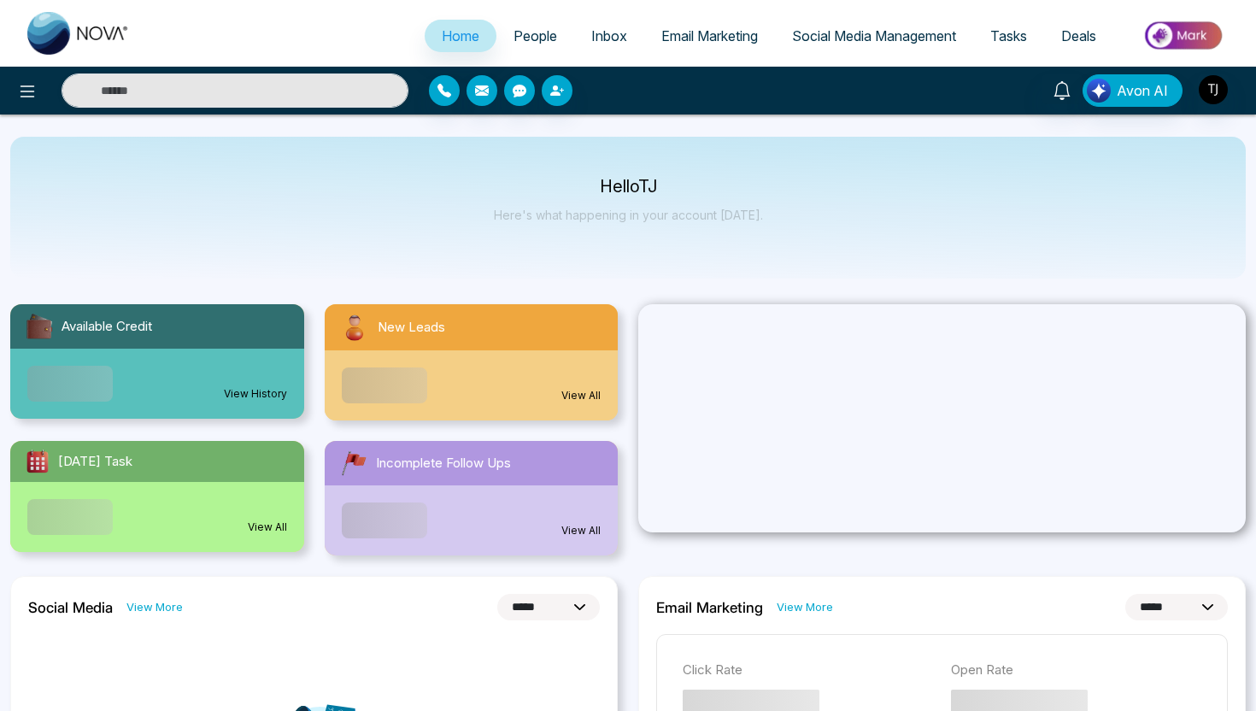
select select "*"
